Goal: Task Accomplishment & Management: Manage account settings

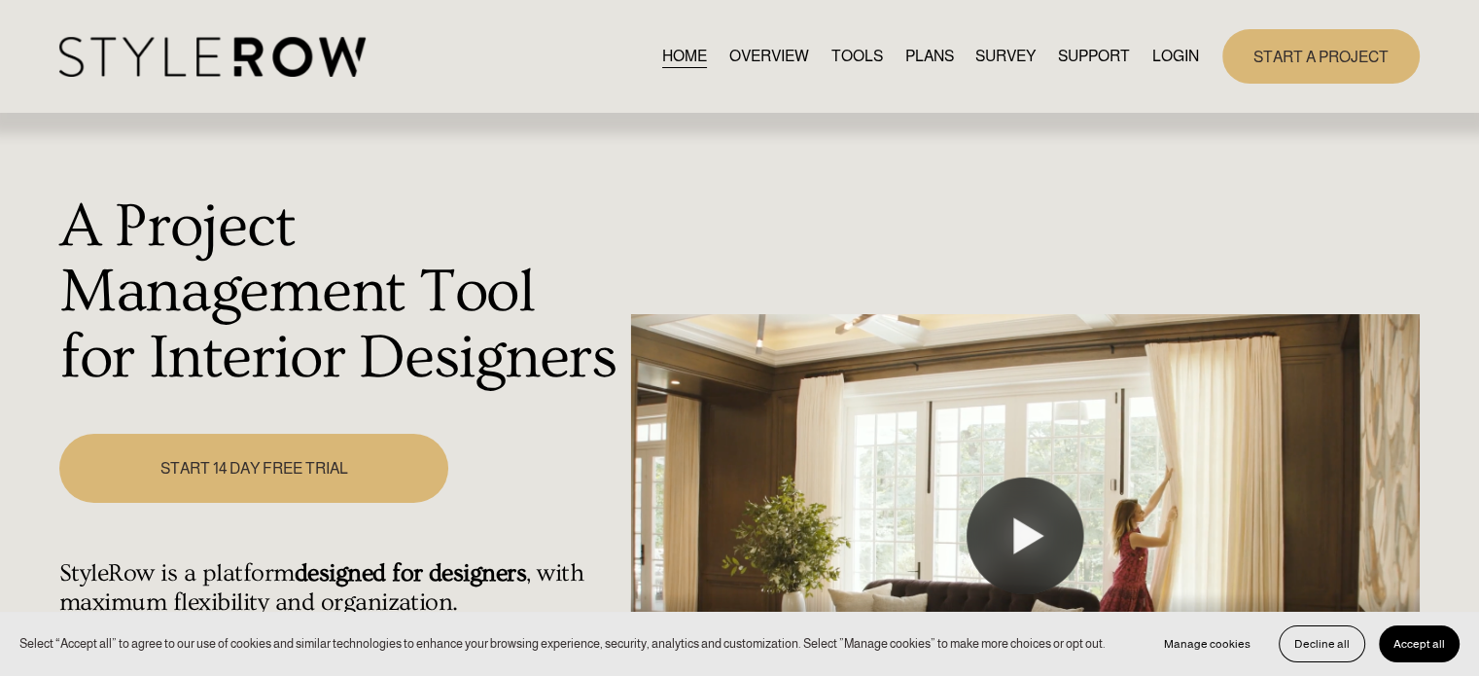
click at [933, 58] on link "PLANS" at bounding box center [928, 56] width 49 height 26
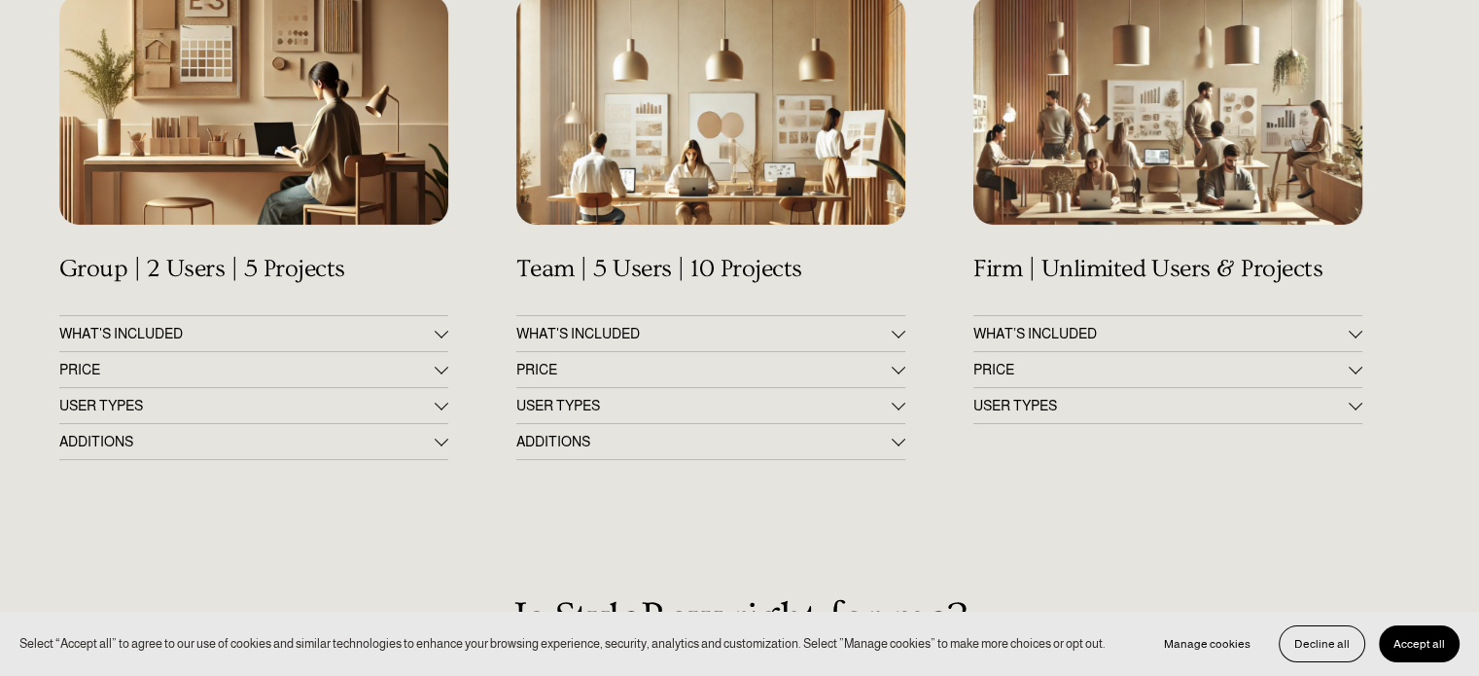
scroll to position [292, 0]
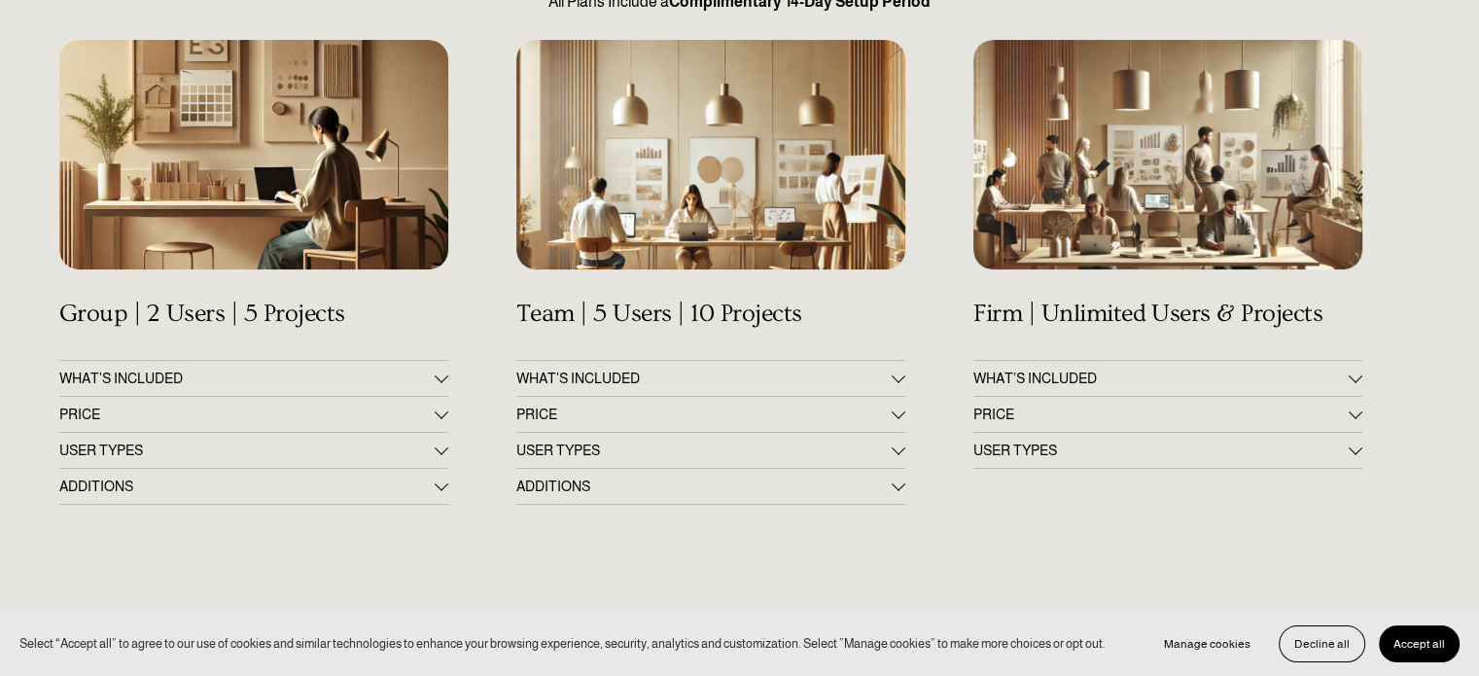
click at [1360, 407] on button "PRICE" at bounding box center [1168, 414] width 389 height 35
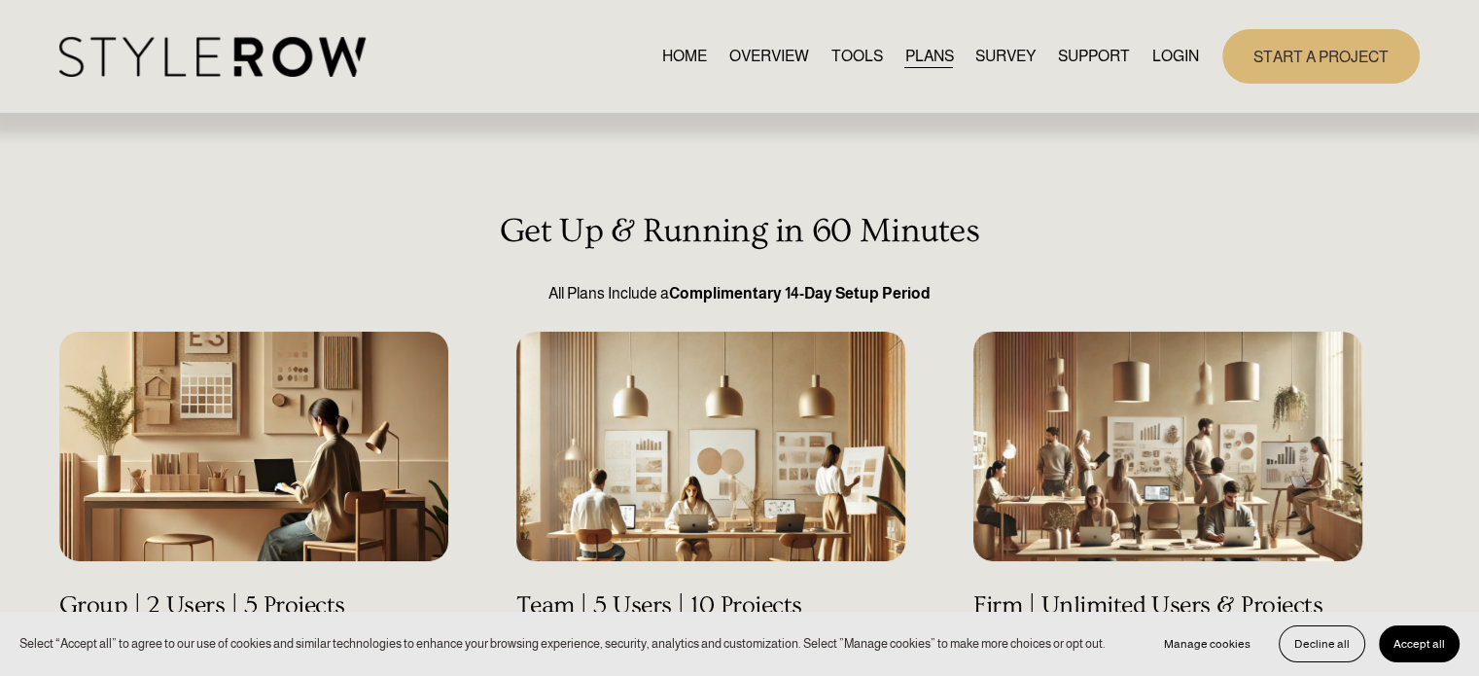
scroll to position [195, 0]
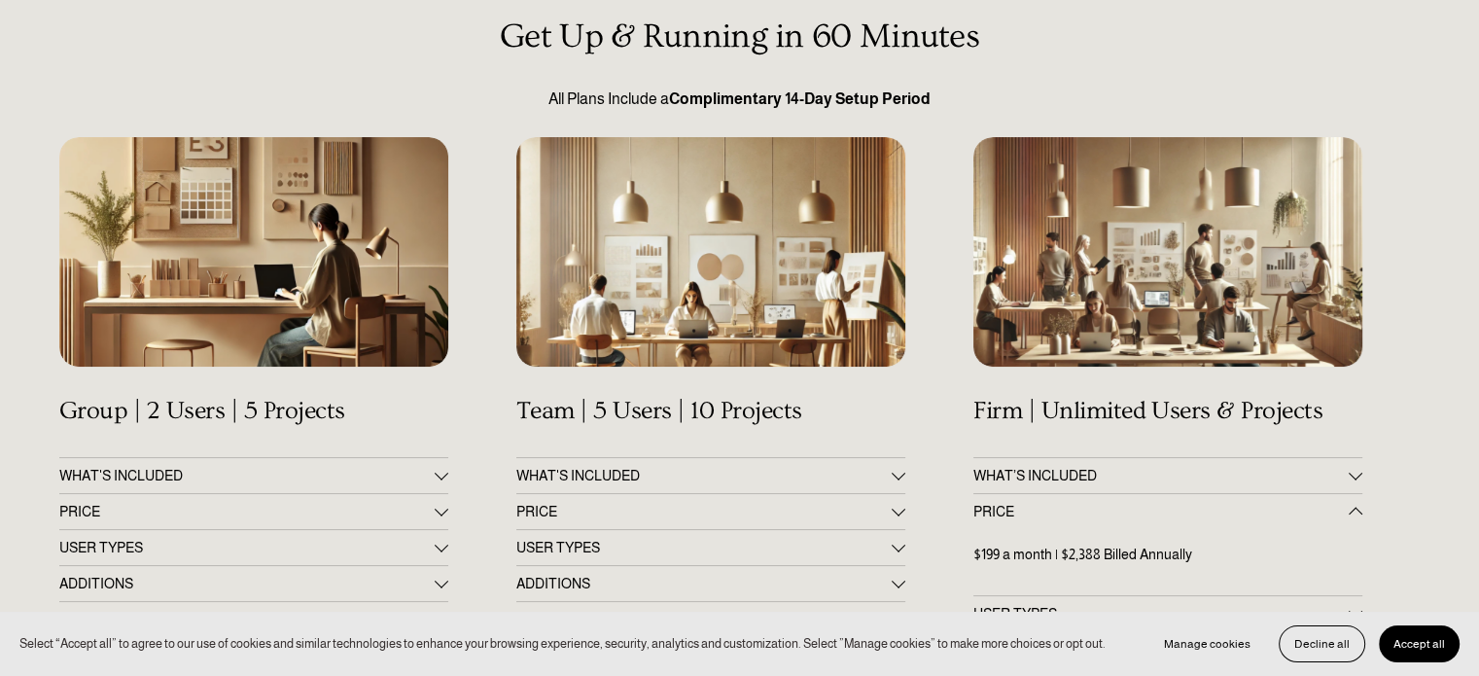
click at [896, 511] on div at bounding box center [899, 509] width 14 height 14
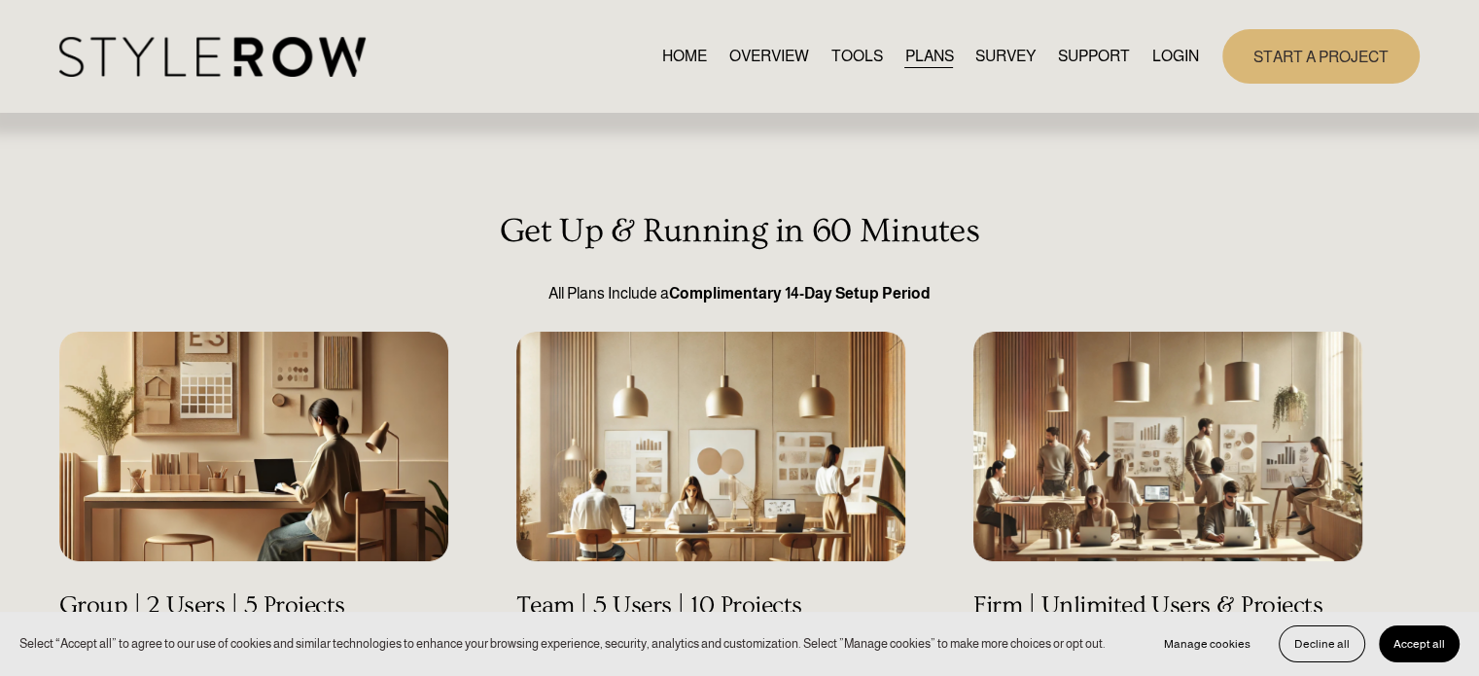
scroll to position [0, 0]
click at [1349, 52] on link "START A PROJECT" at bounding box center [1320, 55] width 197 height 53
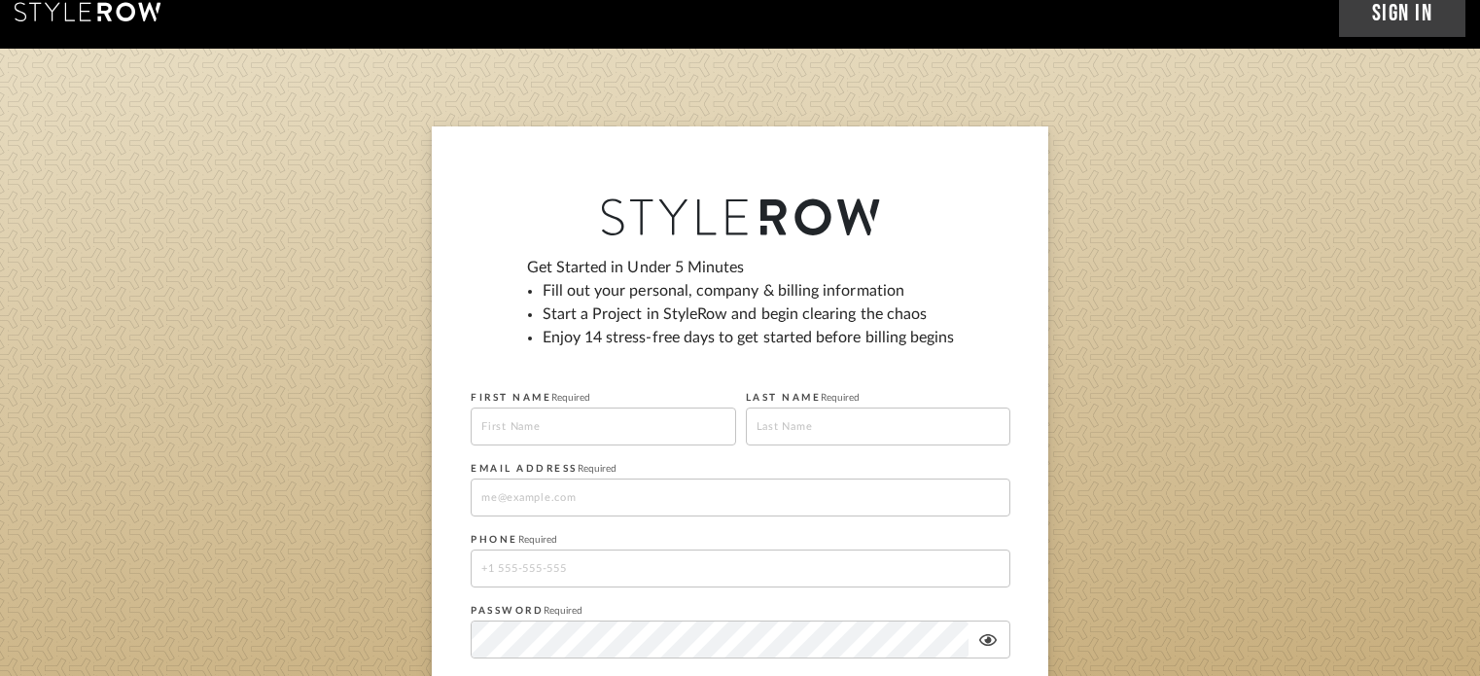
scroll to position [195, 0]
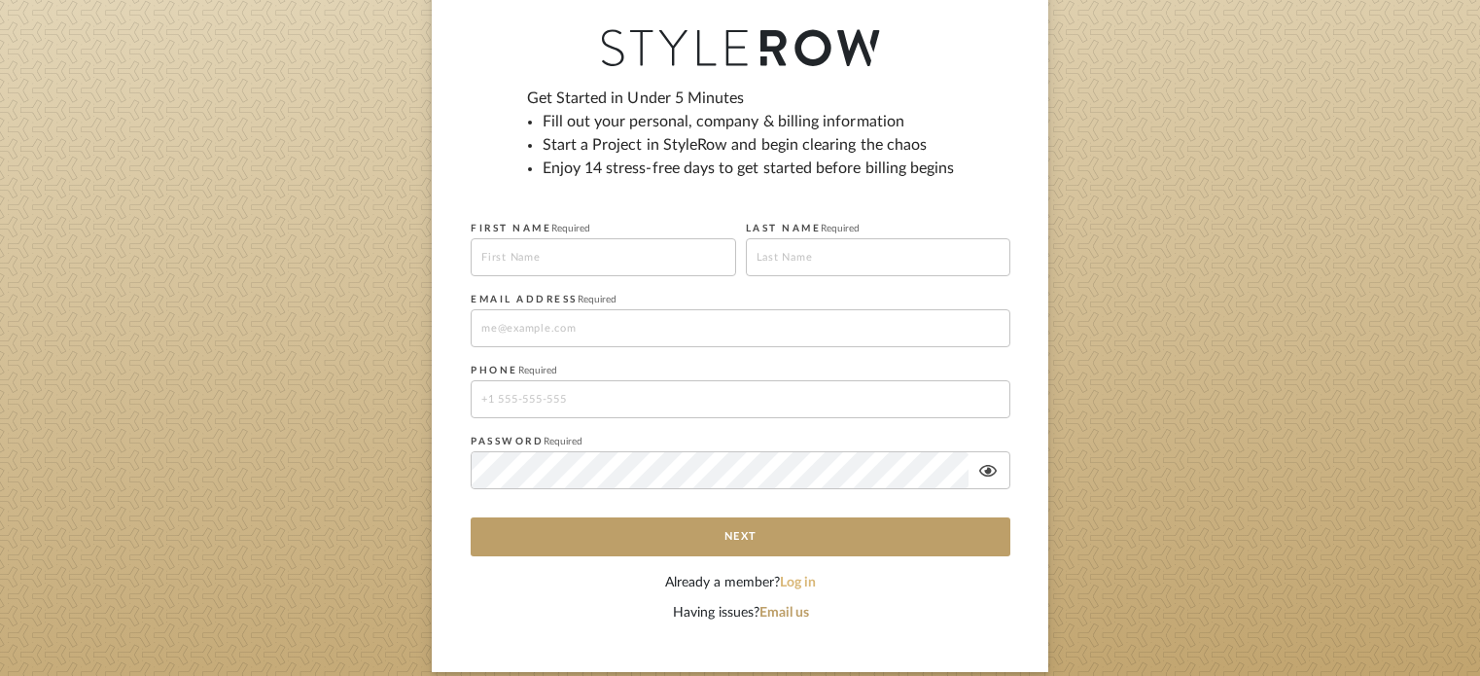
click at [793, 581] on button "Log in" at bounding box center [798, 583] width 36 height 20
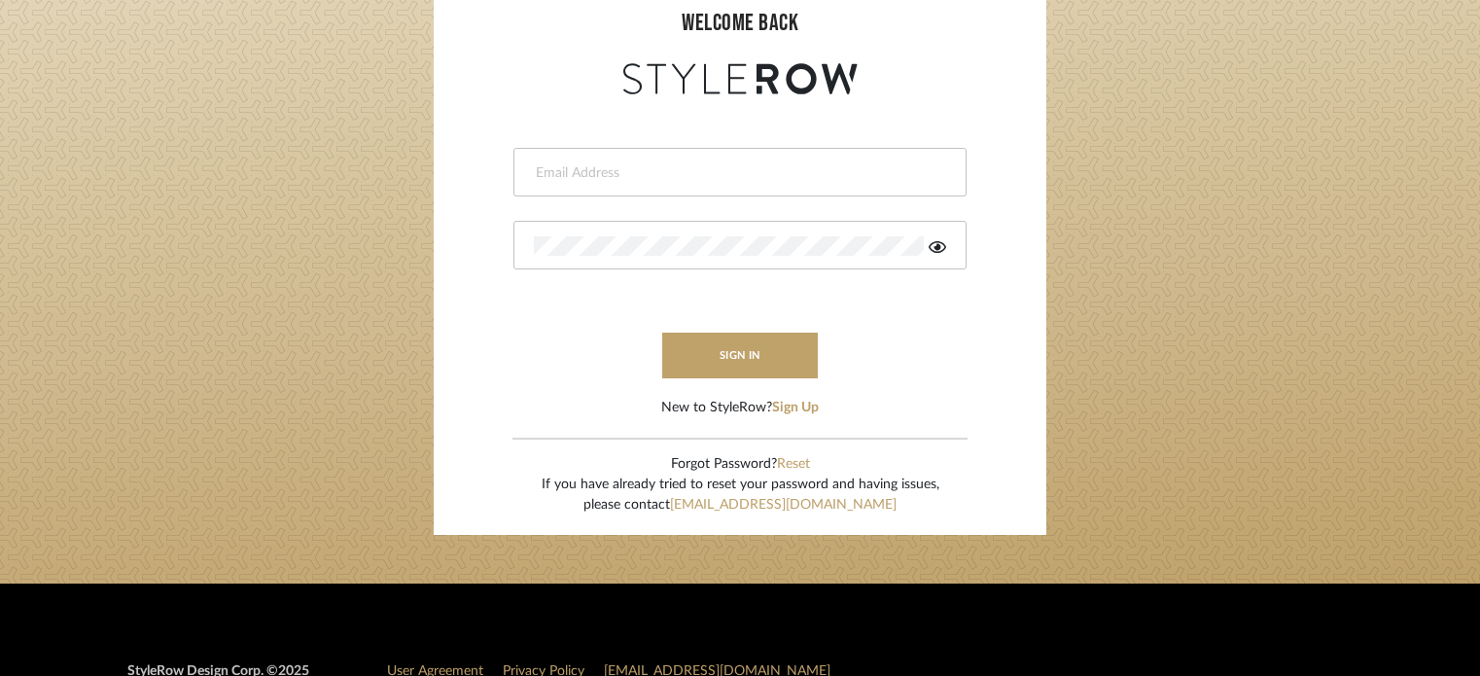
type input "stacie@artisticodesign.net"
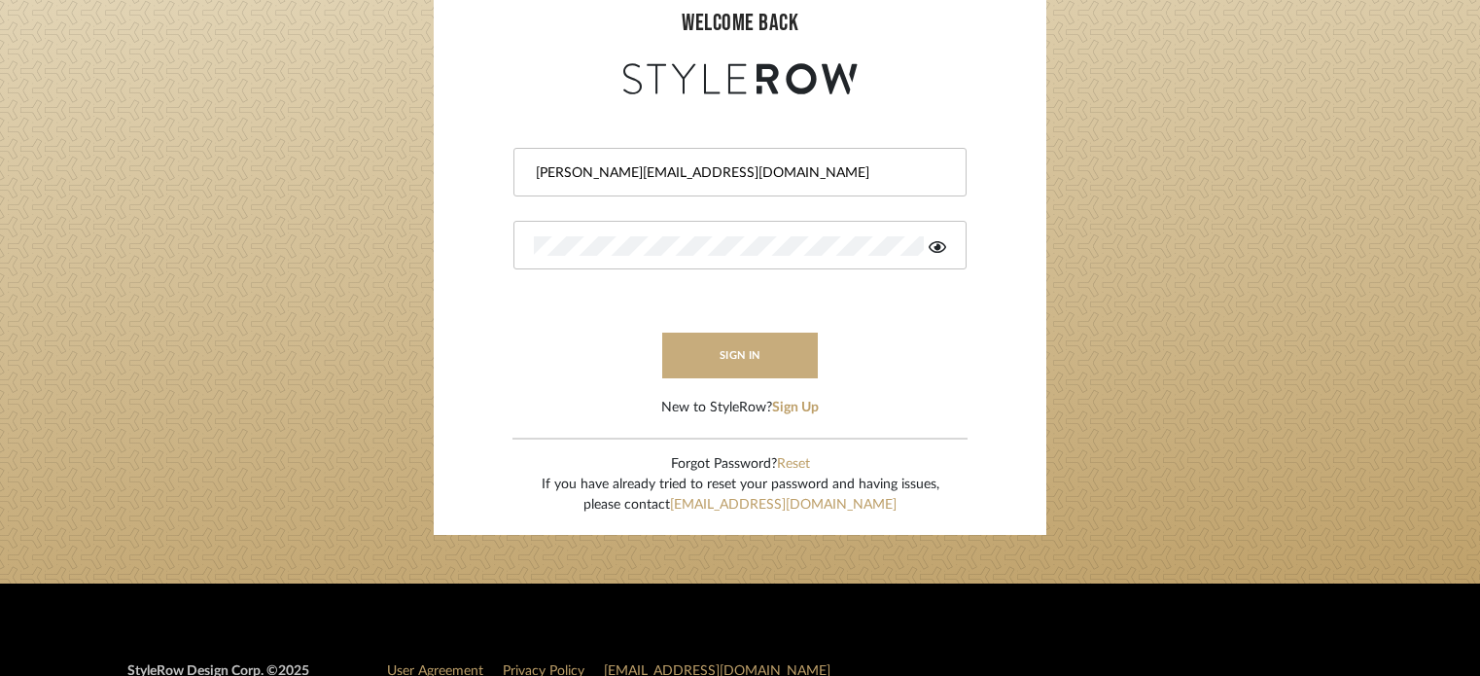
click at [771, 349] on button "sign in" at bounding box center [740, 356] width 156 height 46
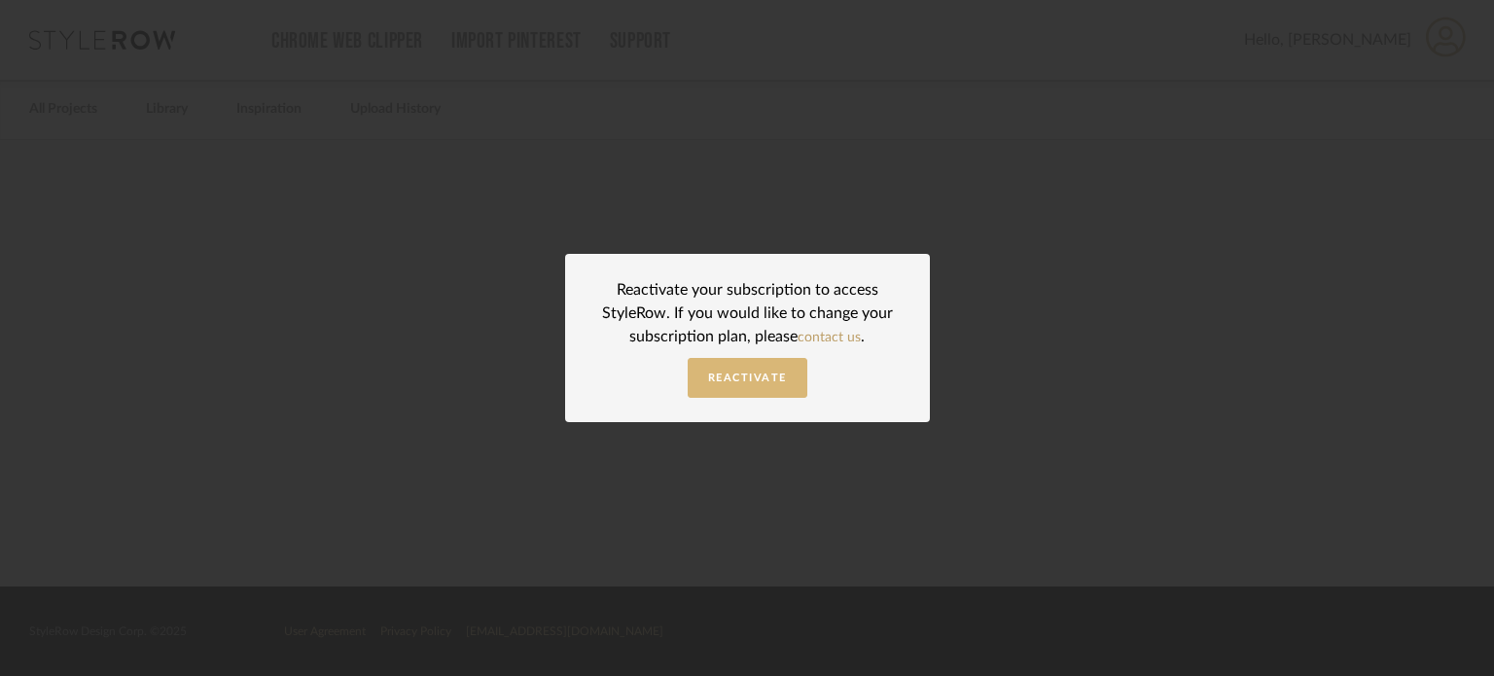
click at [745, 387] on button "Reactivate" at bounding box center [748, 378] width 120 height 40
